Goal: Task Accomplishment & Management: Complete application form

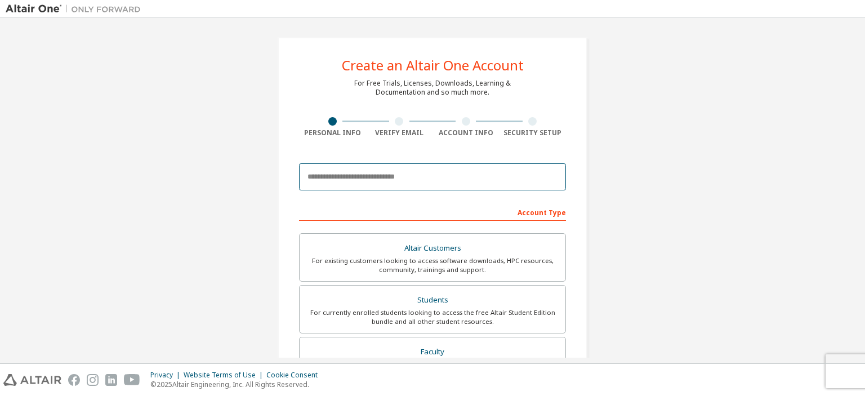
click at [387, 174] on input "email" at bounding box center [432, 176] width 267 height 27
click at [410, 173] on input "email" at bounding box center [432, 176] width 267 height 27
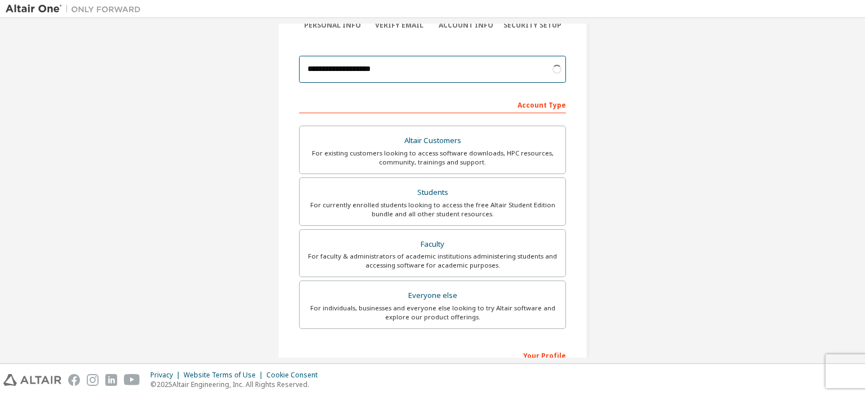
scroll to position [169, 0]
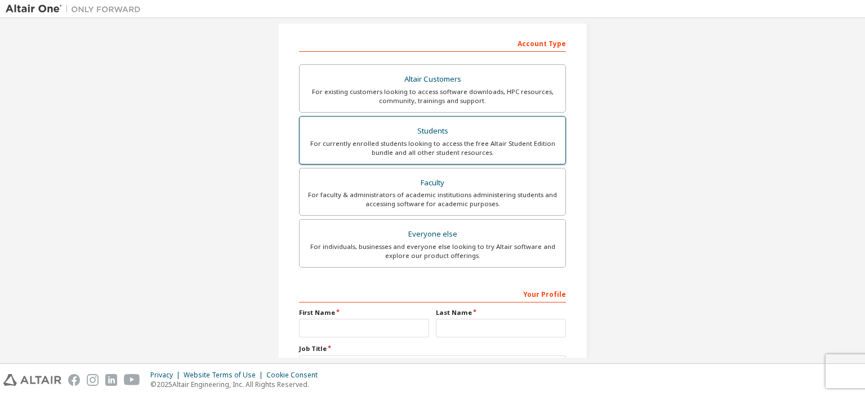
type input "**********"
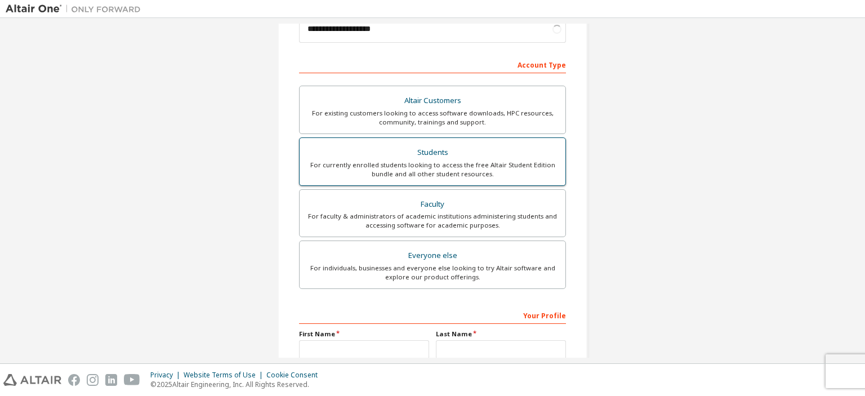
click at [439, 132] on label "Altair Customers For existing customers looking to access software downloads, H…" at bounding box center [432, 110] width 267 height 48
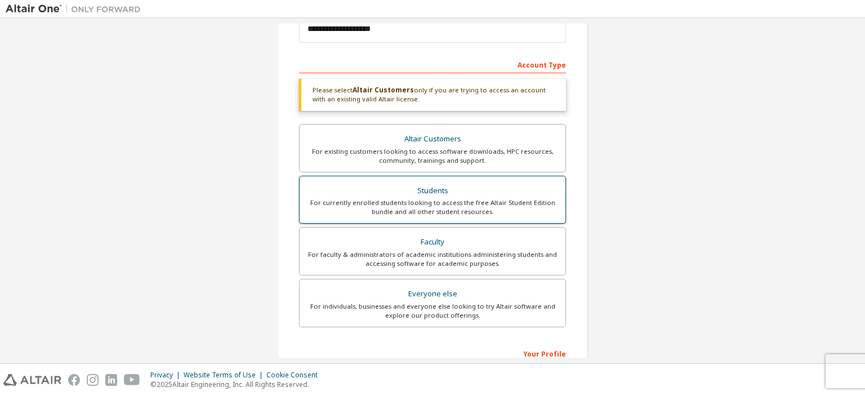
click at [466, 190] on div "Students" at bounding box center [432, 191] width 252 height 16
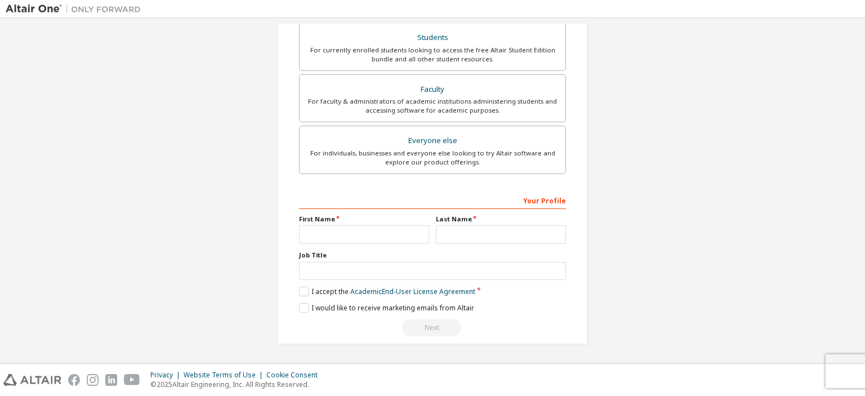
scroll to position [260, 0]
click at [374, 240] on input "text" at bounding box center [364, 237] width 130 height 19
type input "*"
type input "*****"
click at [450, 233] on input "text" at bounding box center [501, 237] width 130 height 19
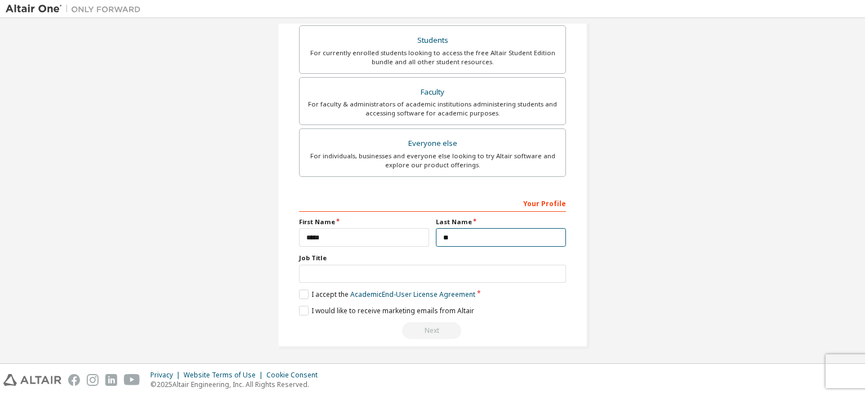
type input "**"
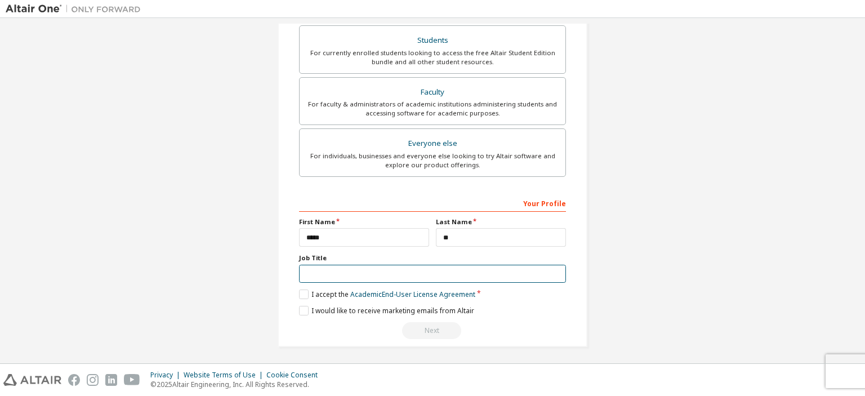
click at [347, 272] on input "text" at bounding box center [432, 274] width 267 height 19
type input "*******"
click at [302, 290] on label "I accept the Academic End-User License Agreement" at bounding box center [387, 294] width 176 height 10
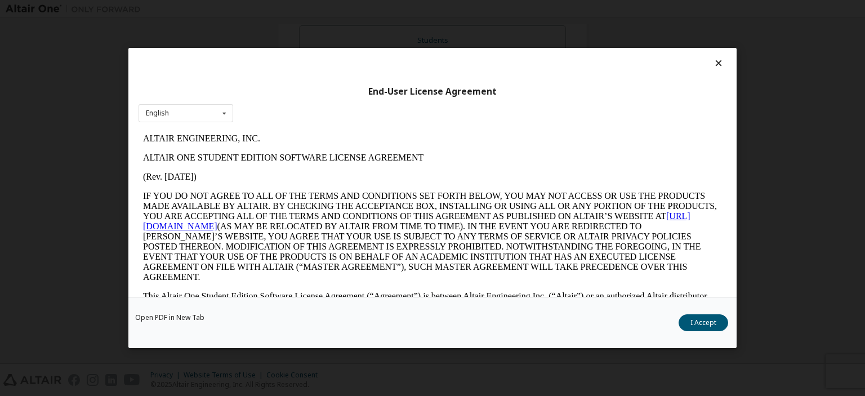
scroll to position [0, 0]
drag, startPoint x: 707, startPoint y: 322, endPoint x: 699, endPoint y: 324, distance: 8.6
click at [708, 322] on button "I Accept" at bounding box center [703, 322] width 50 height 17
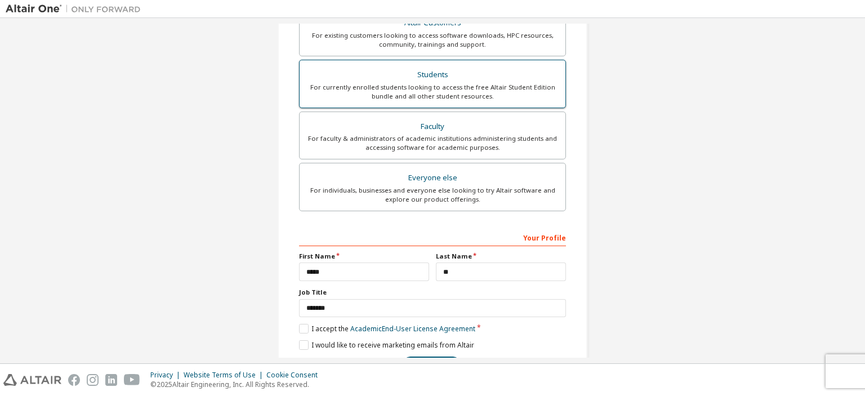
scroll to position [260, 0]
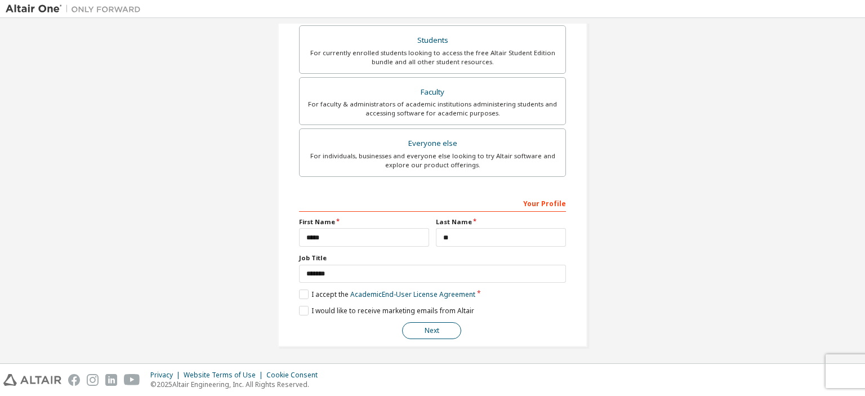
click at [438, 327] on button "Next" at bounding box center [431, 330] width 59 height 17
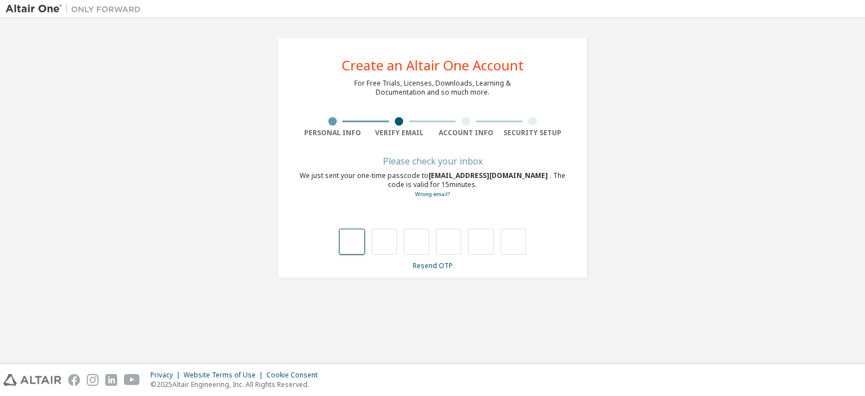
type input "*"
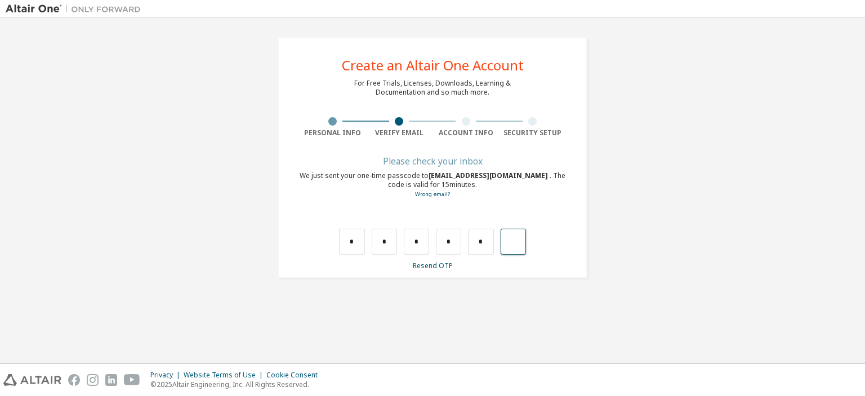
type input "*"
click at [351, 238] on input "text" at bounding box center [351, 242] width 25 height 26
type input "*"
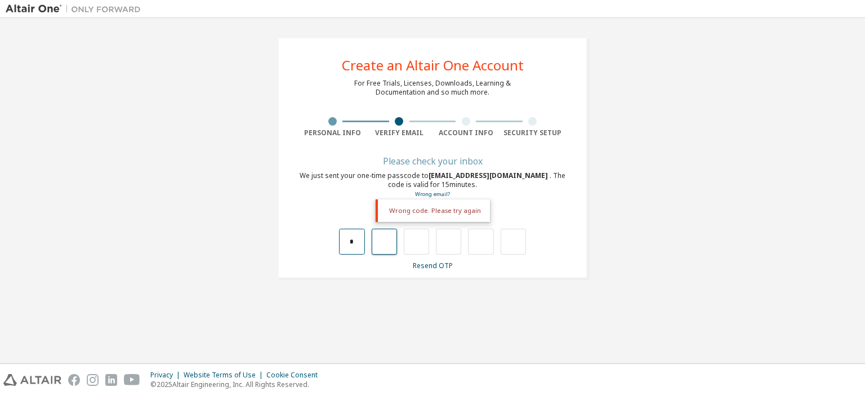
type input "*"
click at [419, 243] on input "*" at bounding box center [416, 242] width 25 height 26
type input "*"
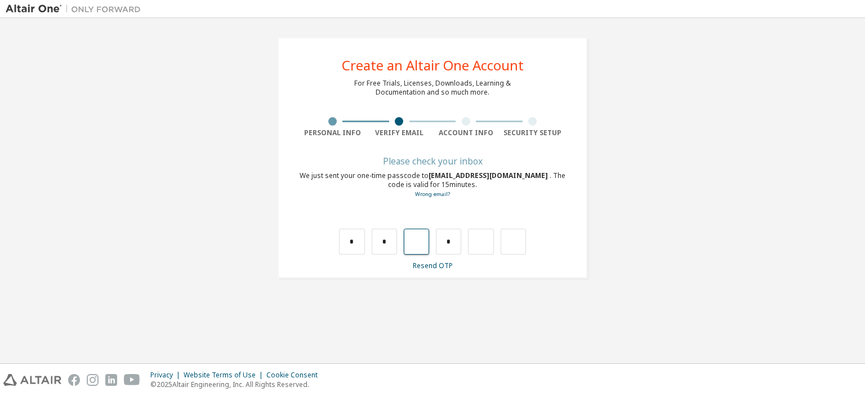
type input "*"
click at [480, 240] on input "*" at bounding box center [480, 242] width 25 height 26
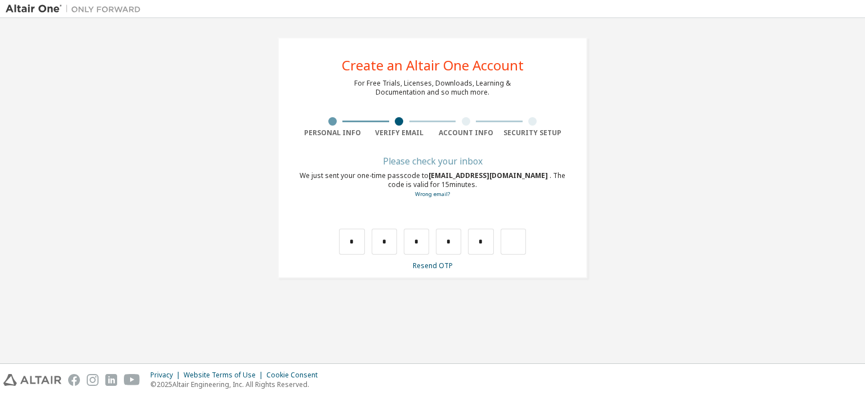
click at [498, 240] on div "* * * * *" at bounding box center [432, 242] width 187 height 26
click at [503, 242] on input "text" at bounding box center [512, 242] width 25 height 26
type input "*"
